Goal: Task Accomplishment & Management: Manage account settings

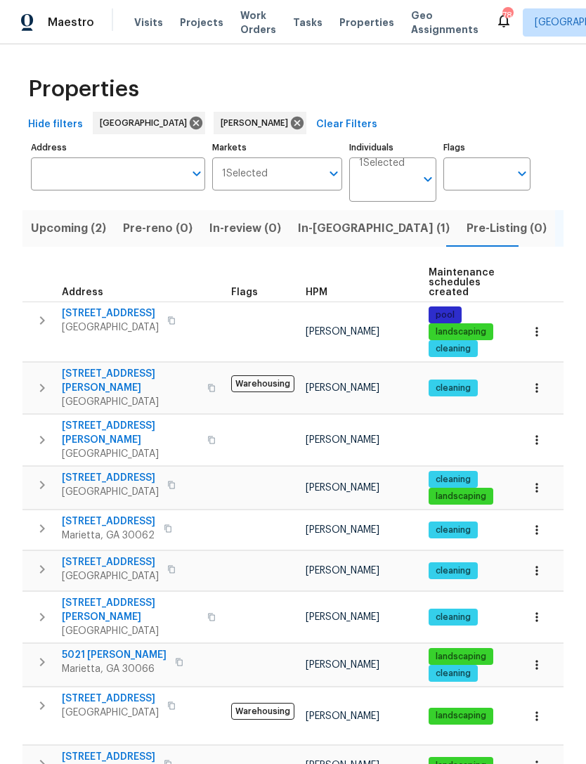
click at [109, 515] on span "[STREET_ADDRESS]" at bounding box center [108, 522] width 93 height 14
click at [536, 523] on icon "button" at bounding box center [537, 530] width 14 height 14
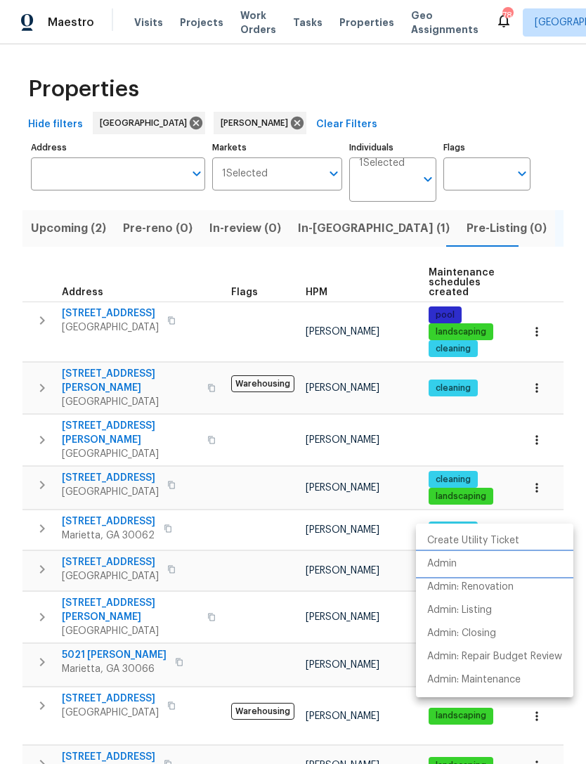
click at [447, 564] on p "Admin" at bounding box center [442, 564] width 30 height 15
click at [161, 720] on div at bounding box center [293, 382] width 586 height 764
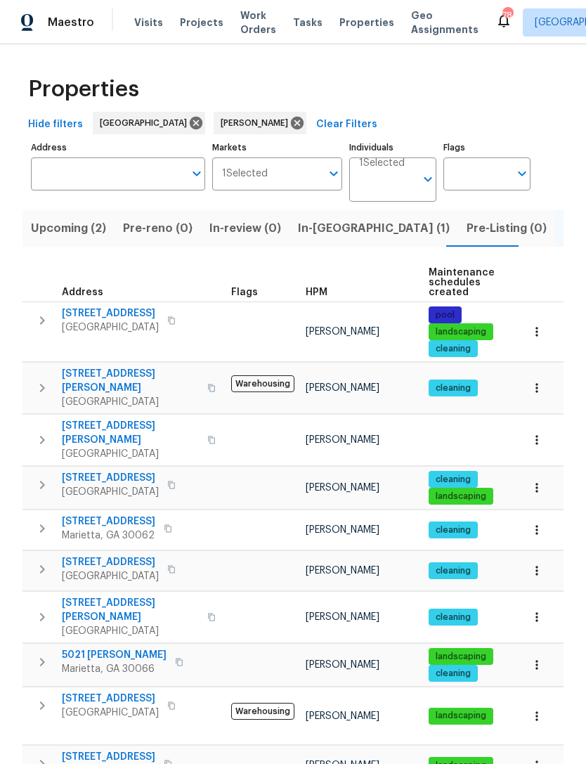
click at [261, 564] on td at bounding box center [263, 571] width 75 height 40
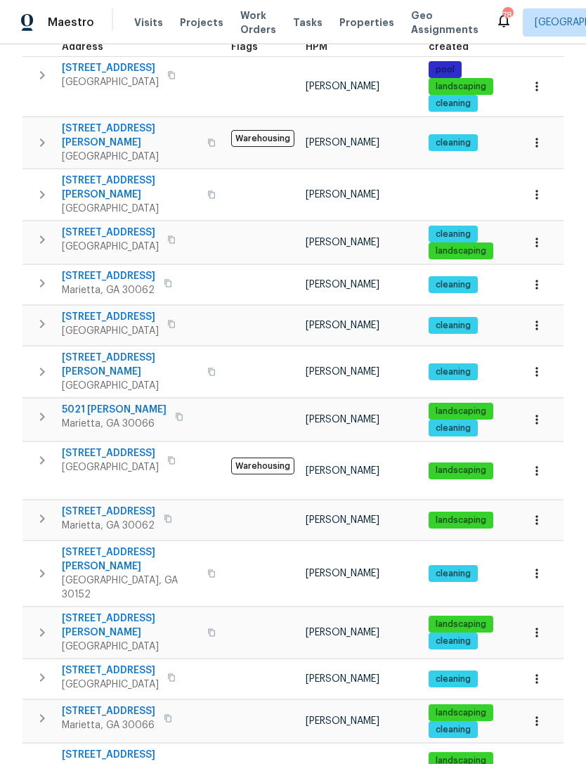
scroll to position [247, 0]
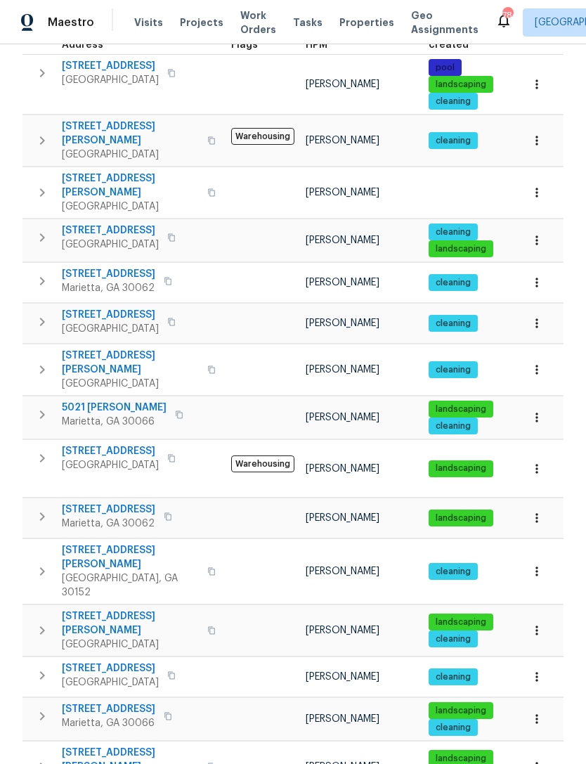
click at [536, 670] on icon "button" at bounding box center [537, 677] width 14 height 14
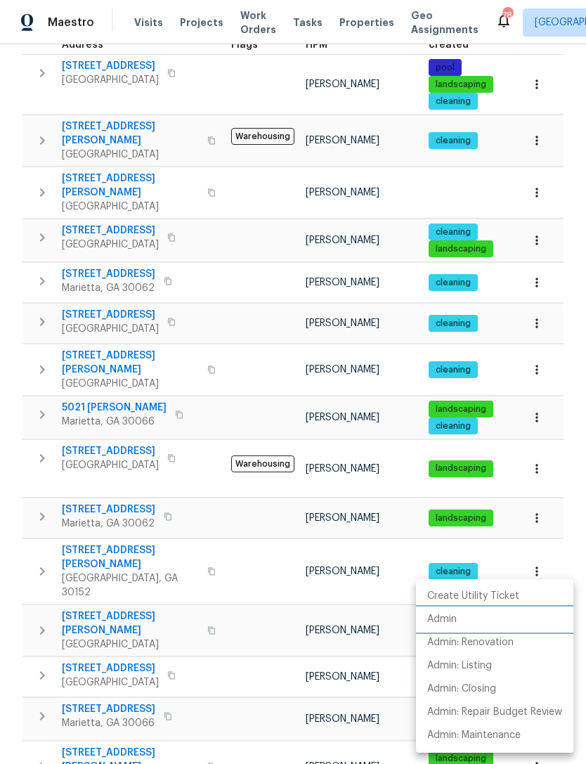
click at [444, 617] on p "Admin" at bounding box center [442, 619] width 30 height 15
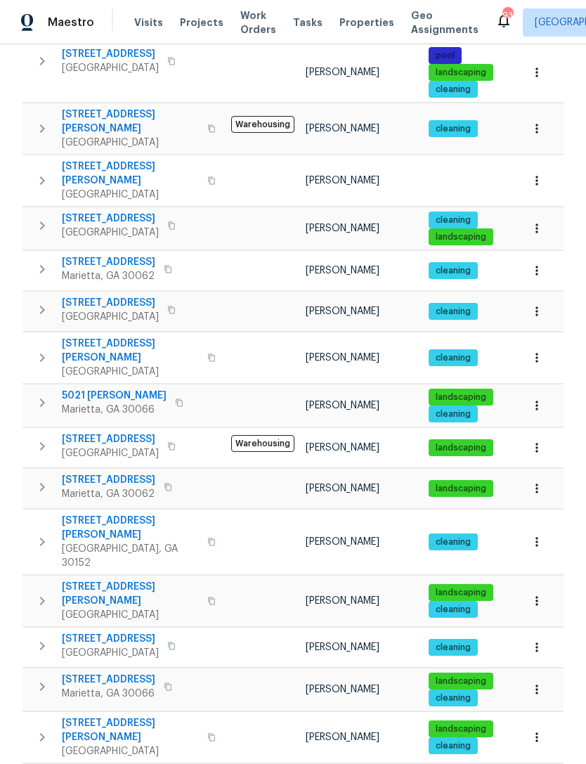
scroll to position [259, 0]
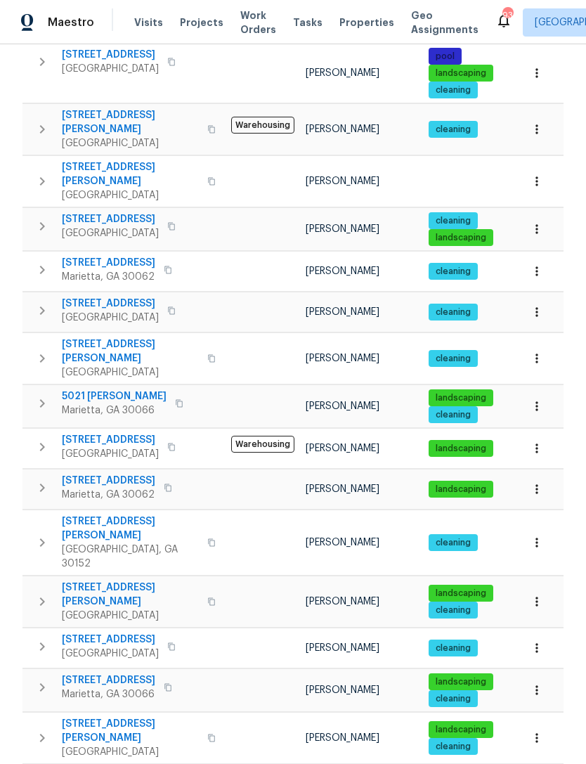
click at [538, 641] on icon "button" at bounding box center [537, 648] width 14 height 14
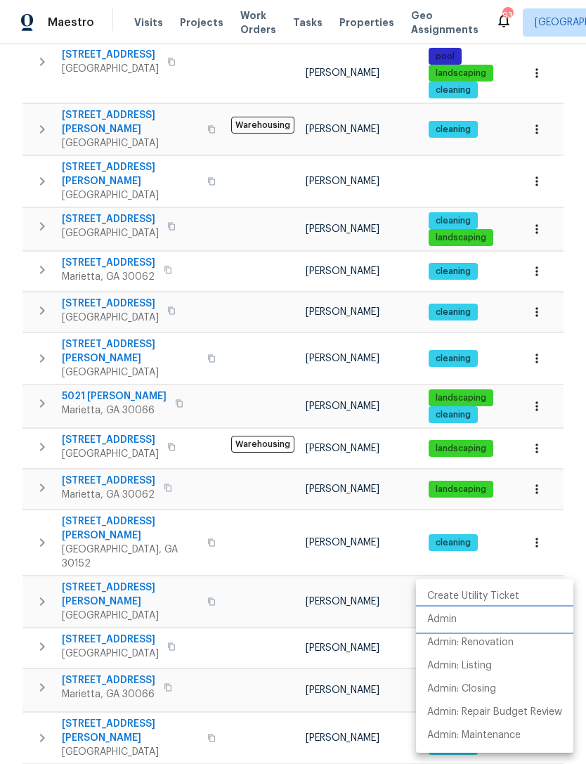
click at [443, 621] on p "Admin" at bounding box center [442, 619] width 30 height 15
